Goal: Information Seeking & Learning: Learn about a topic

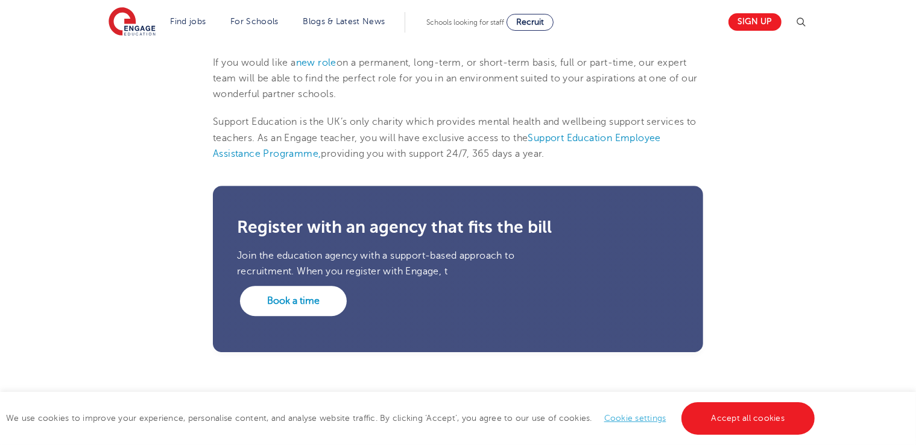
scroll to position [3661, 0]
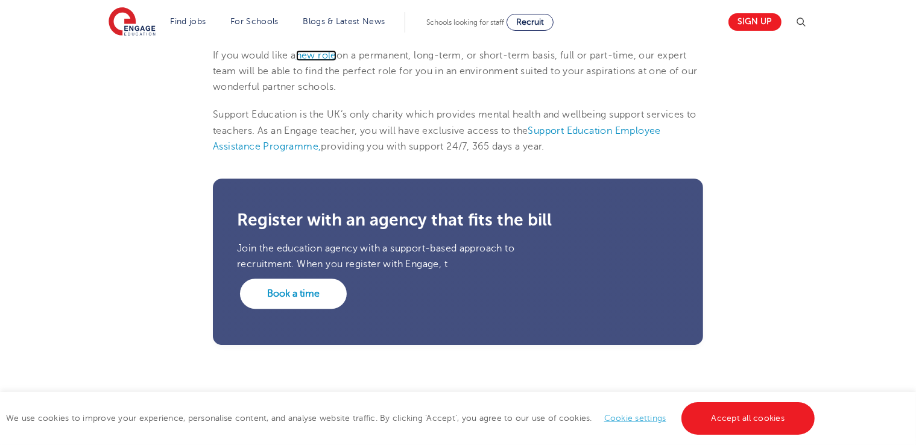
click at [321, 61] on span "new role" at bounding box center [316, 55] width 40 height 11
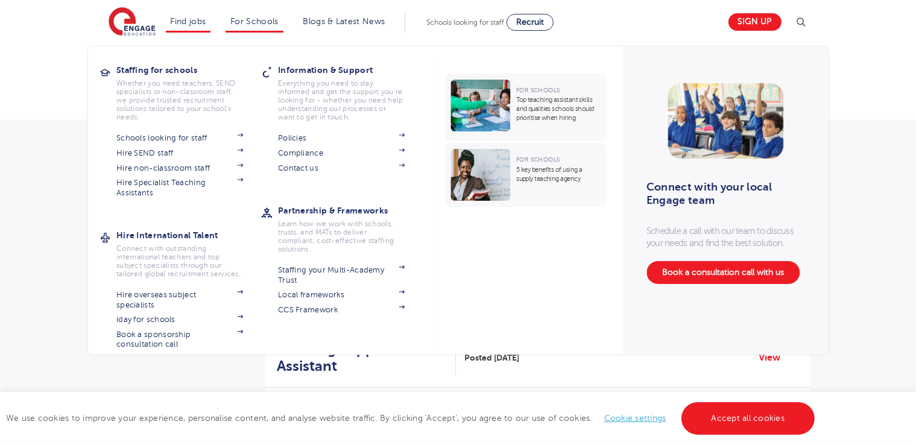
drag, startPoint x: 0, startPoint y: 0, endPoint x: 268, endPoint y: 61, distance: 275.2
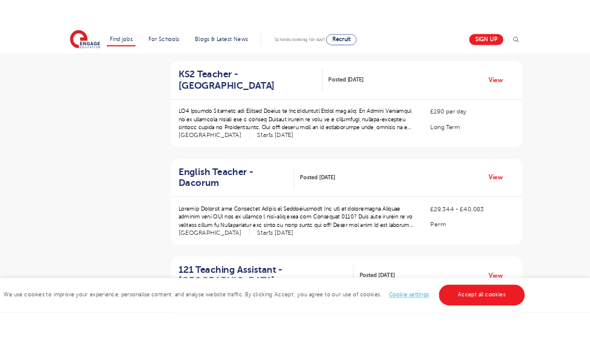
scroll to position [892, 0]
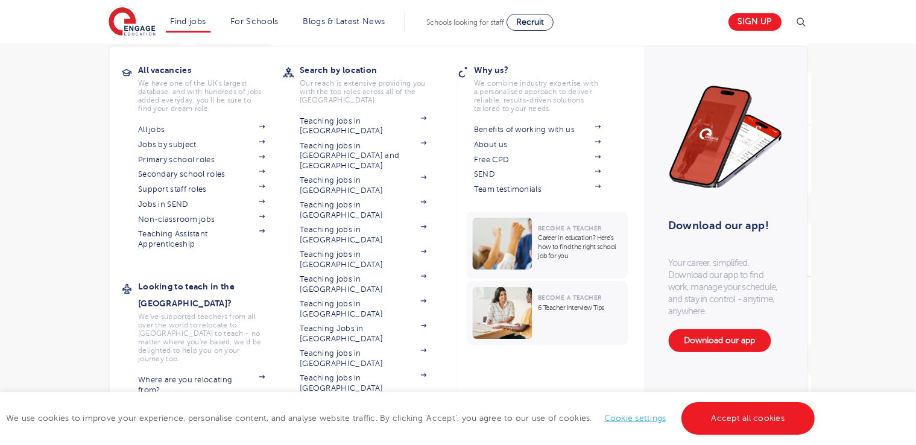
click at [200, 26] on li "Find jobs All vacancies We have one of the UK's largest database. and with hund…" at bounding box center [188, 22] width 45 height 20
